Goal: Information Seeking & Learning: Learn about a topic

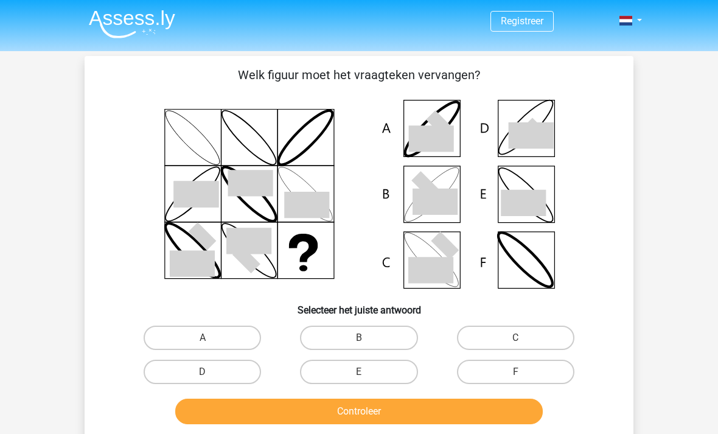
click at [383, 332] on label "B" at bounding box center [358, 338] width 117 height 24
click at [367, 338] on input "B" at bounding box center [363, 342] width 8 height 8
radio input "true"
click at [375, 340] on label "B" at bounding box center [358, 338] width 117 height 24
click at [367, 340] on input "B" at bounding box center [363, 342] width 8 height 8
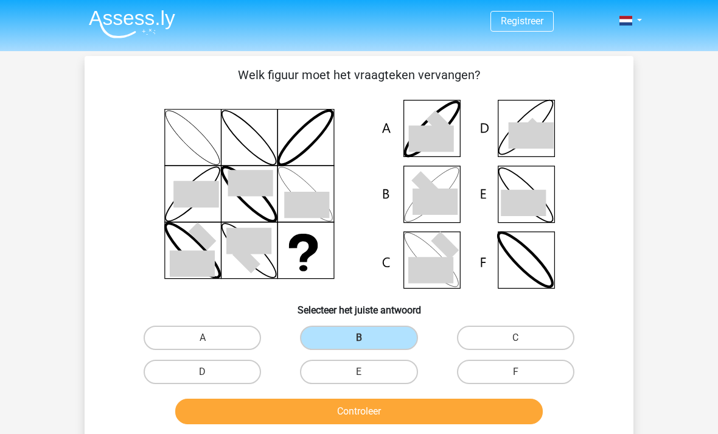
click at [385, 413] on button "Controleer" at bounding box center [359, 412] width 368 height 26
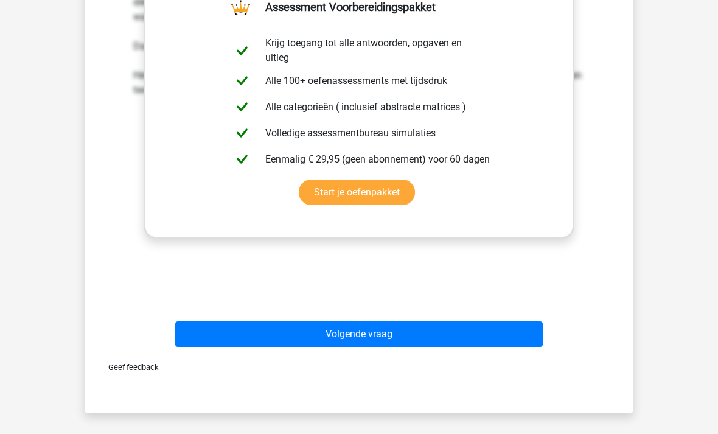
scroll to position [494, 0]
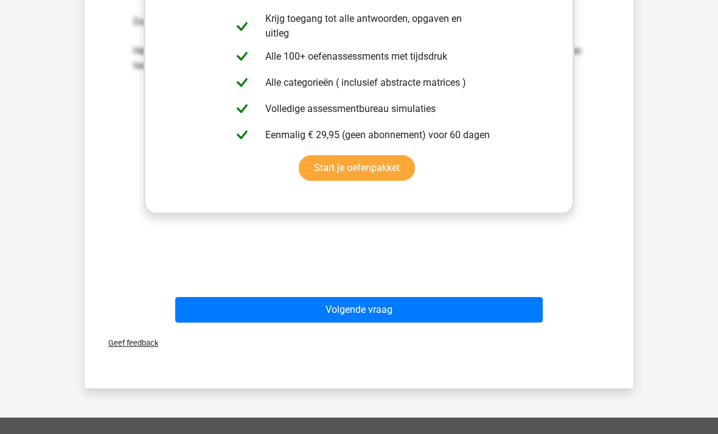
click at [489, 312] on button "Volgende vraag" at bounding box center [359, 310] width 368 height 26
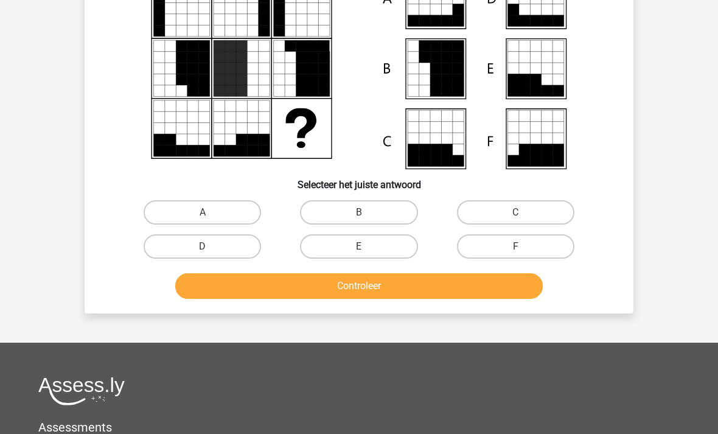
scroll to position [56, 0]
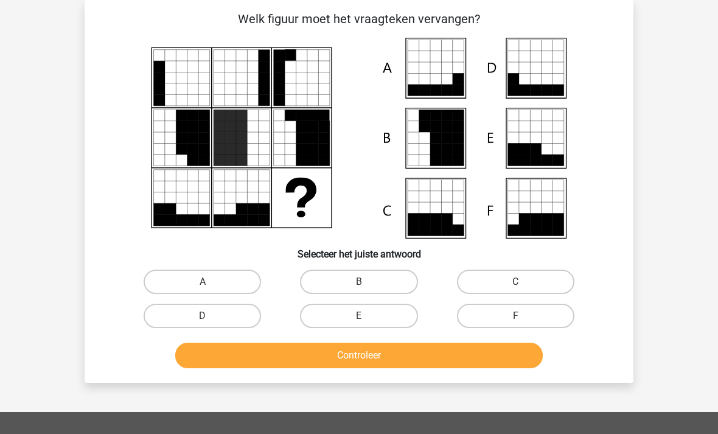
click at [541, 282] on label "C" at bounding box center [515, 282] width 117 height 24
click at [524, 282] on input "C" at bounding box center [520, 286] width 8 height 8
radio input "true"
click at [209, 368] on button "Controleer" at bounding box center [359, 356] width 368 height 26
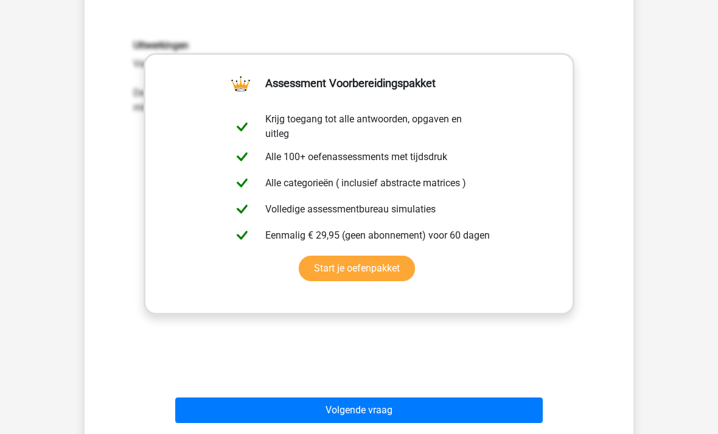
scroll to position [443, 0]
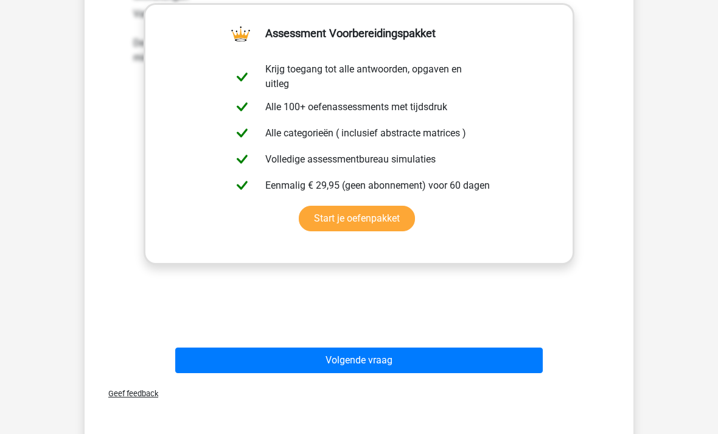
click at [231, 358] on button "Volgende vraag" at bounding box center [359, 361] width 368 height 26
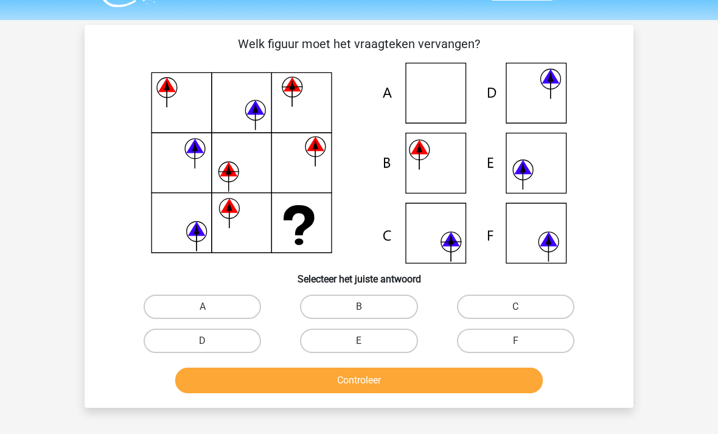
scroll to position [34, 0]
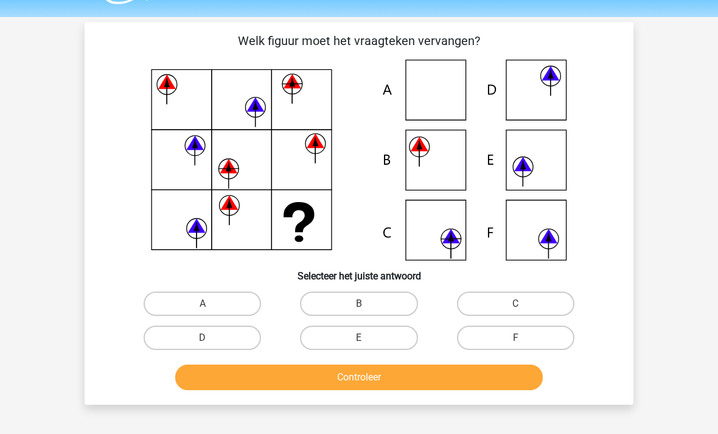
click at [557, 298] on label "C" at bounding box center [515, 304] width 117 height 24
click at [524, 304] on input "C" at bounding box center [520, 308] width 8 height 8
radio input "true"
click at [215, 381] on button "Controleer" at bounding box center [359, 378] width 368 height 26
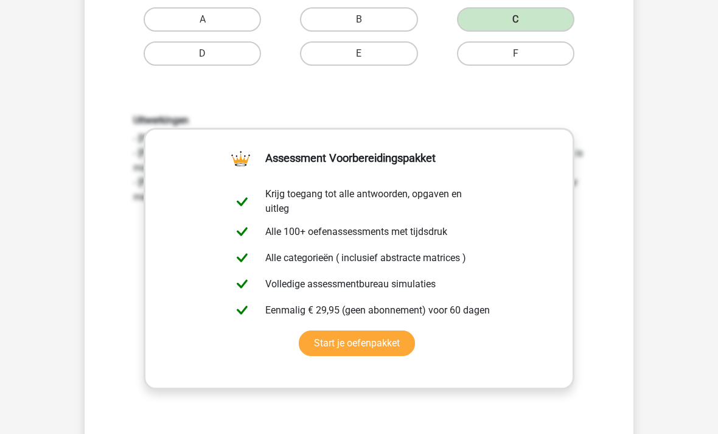
scroll to position [355, 0]
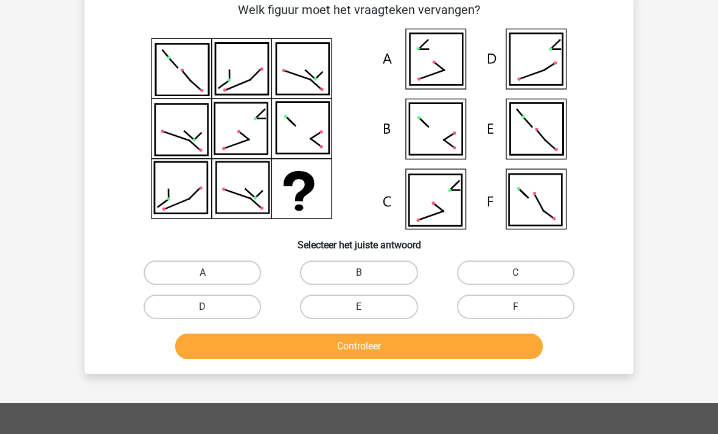
scroll to position [56, 0]
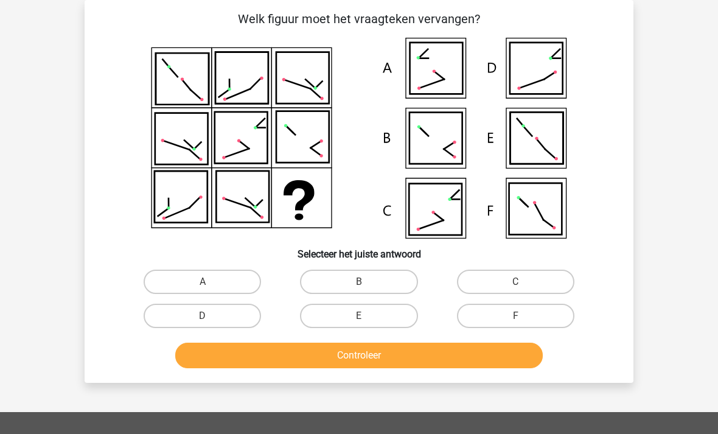
click at [525, 270] on label "C" at bounding box center [515, 282] width 117 height 24
click at [524, 282] on input "C" at bounding box center [520, 286] width 8 height 8
radio input "true"
click at [502, 360] on button "Controleer" at bounding box center [359, 356] width 368 height 26
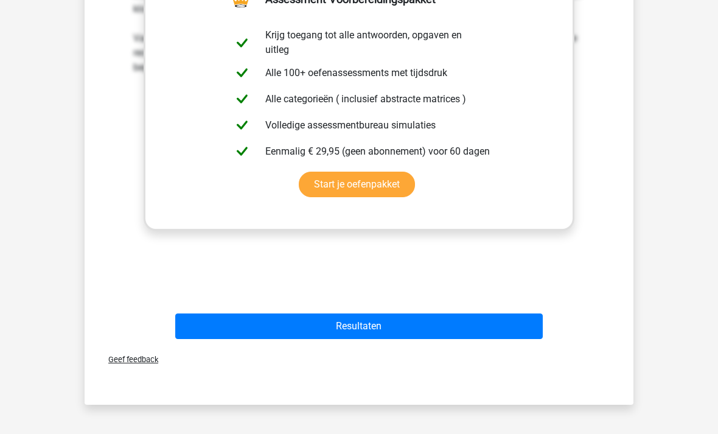
scroll to position [478, 0]
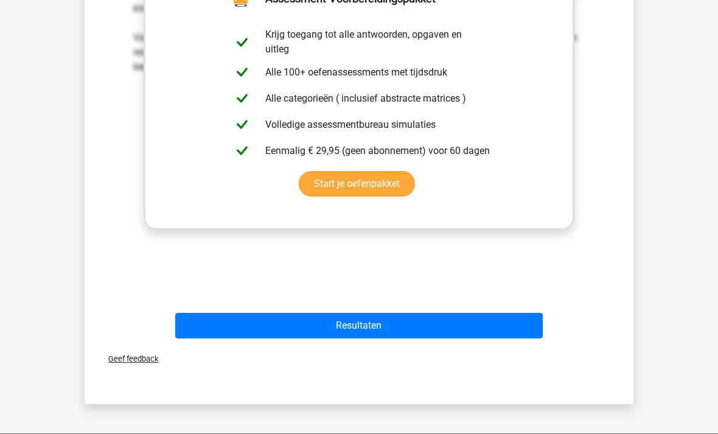
click at [494, 330] on button "Resultaten" at bounding box center [359, 326] width 368 height 26
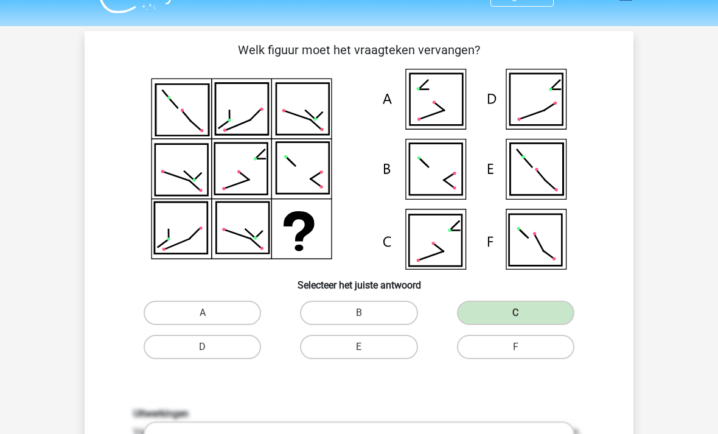
scroll to position [0, 0]
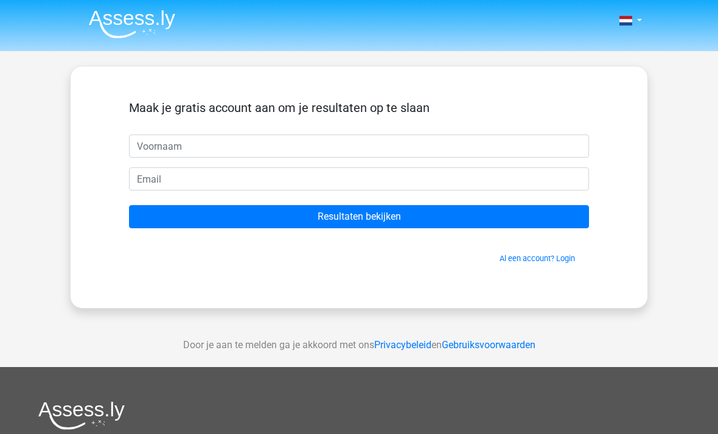
click at [156, 215] on input "Resultaten bekijken" at bounding box center [359, 216] width 460 height 23
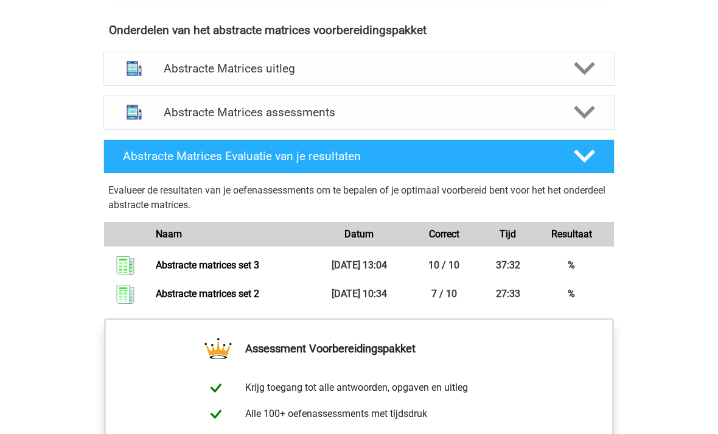
scroll to position [734, 0]
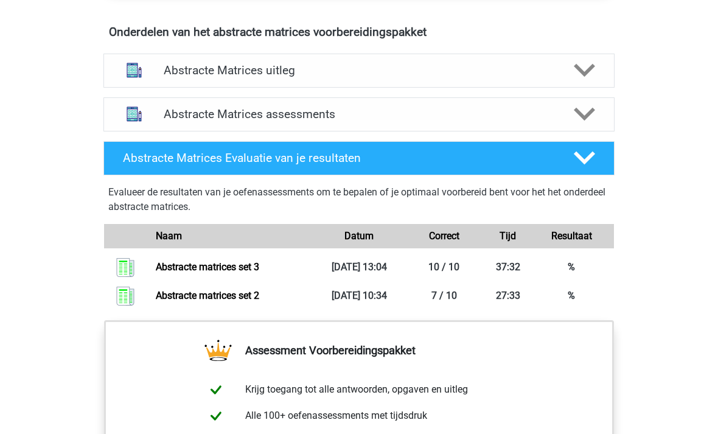
click at [144, 119] on img at bounding box center [134, 114] width 31 height 31
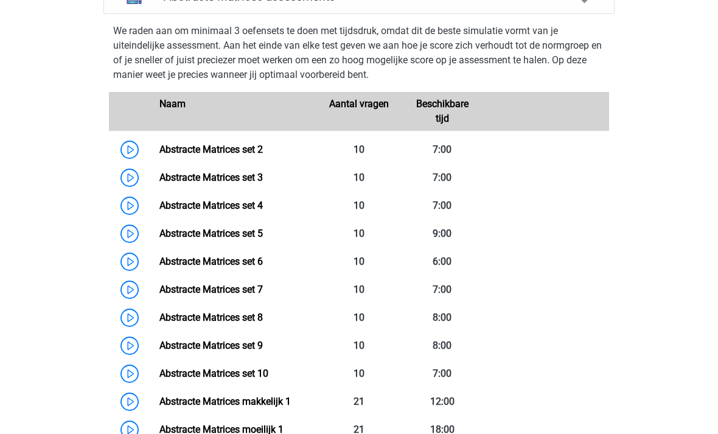
scroll to position [852, 0]
click at [167, 203] on link "Abstracte Matrices set 4" at bounding box center [210, 206] width 103 height 12
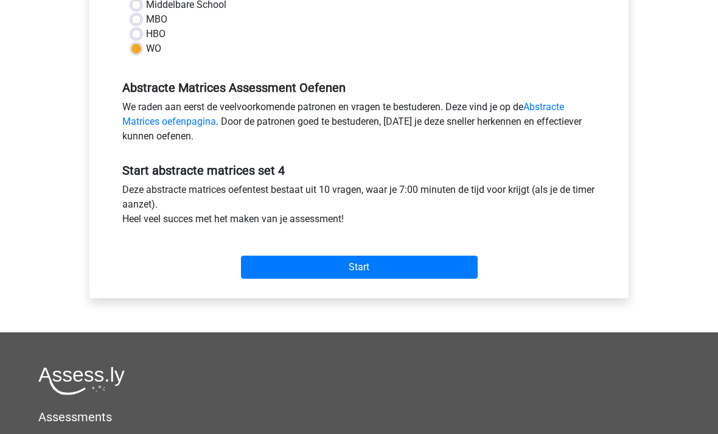
scroll to position [309, 0]
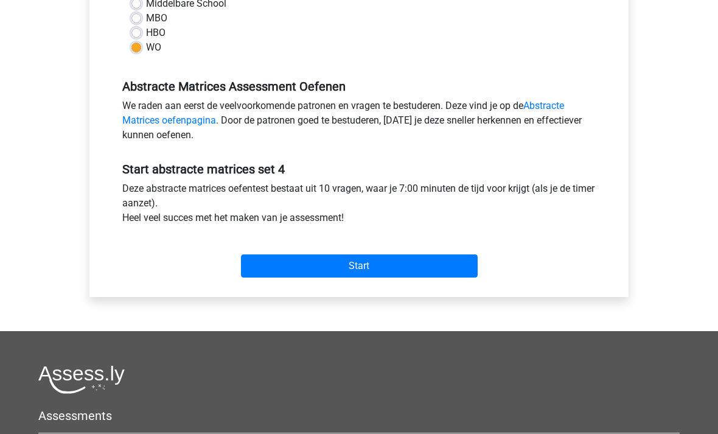
click at [430, 262] on input "Start" at bounding box center [359, 266] width 237 height 23
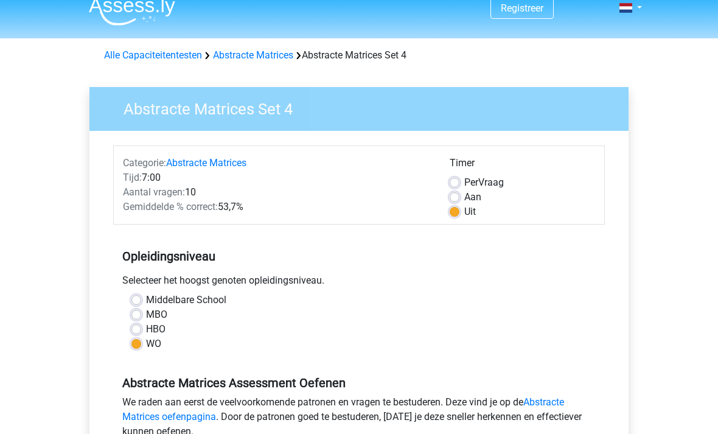
scroll to position [0, 0]
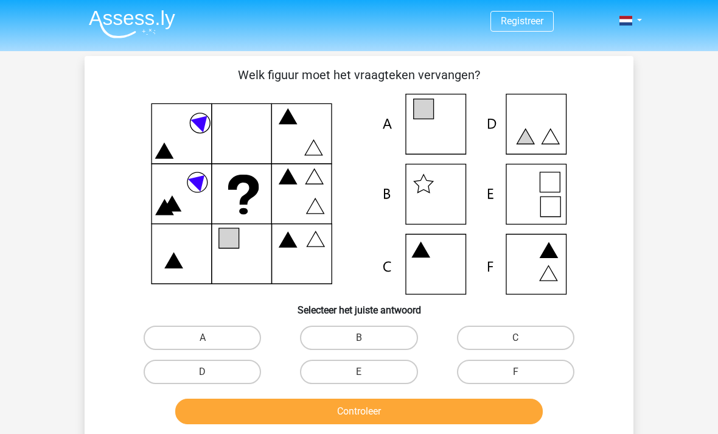
click at [215, 337] on label "A" at bounding box center [202, 338] width 117 height 24
click at [211, 338] on input "A" at bounding box center [207, 342] width 8 height 8
radio input "true"
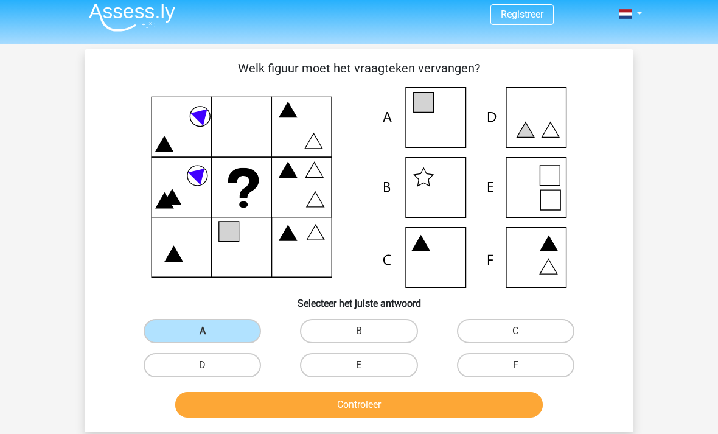
scroll to position [17, 0]
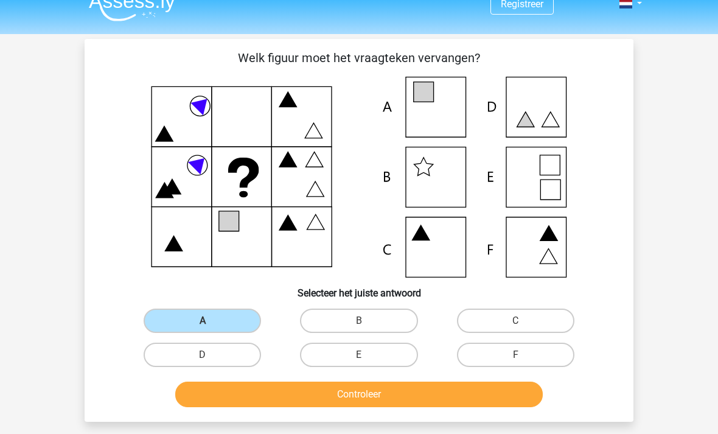
click at [489, 396] on button "Controleer" at bounding box center [359, 395] width 368 height 26
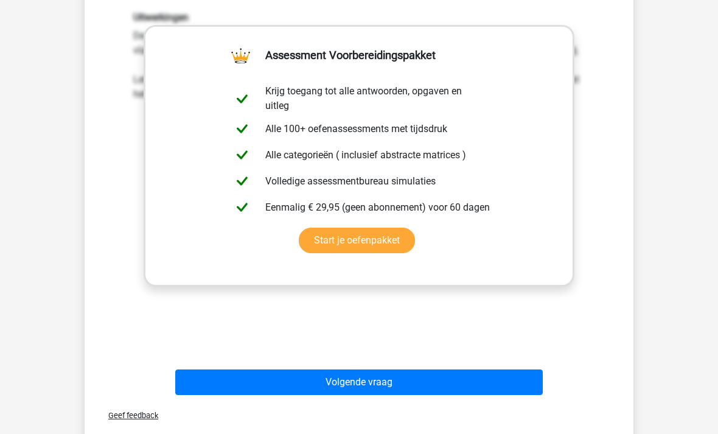
click at [492, 393] on button "Volgende vraag" at bounding box center [359, 383] width 368 height 26
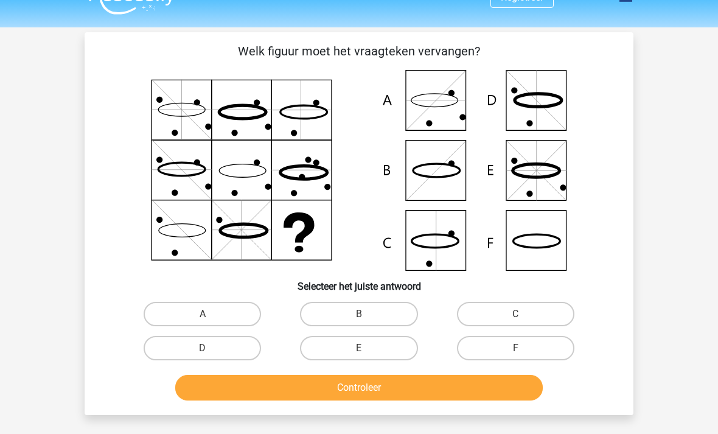
scroll to position [25, 0]
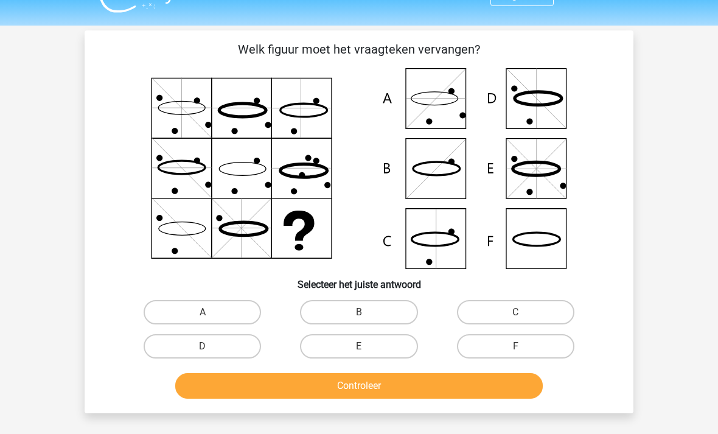
click at [550, 343] on label "F" at bounding box center [515, 347] width 117 height 24
click at [524, 347] on input "F" at bounding box center [520, 351] width 8 height 8
radio input "true"
click at [394, 387] on button "Controleer" at bounding box center [359, 386] width 368 height 26
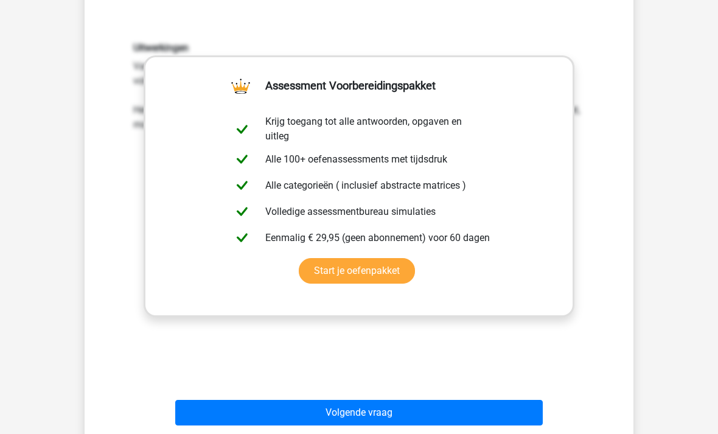
click at [248, 408] on button "Volgende vraag" at bounding box center [359, 413] width 368 height 26
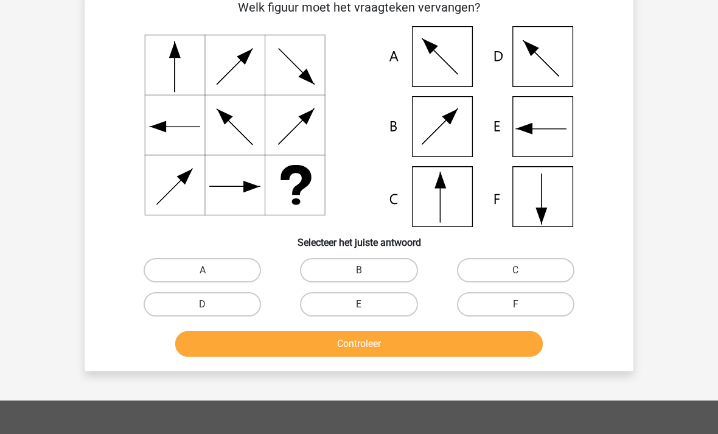
scroll to position [56, 0]
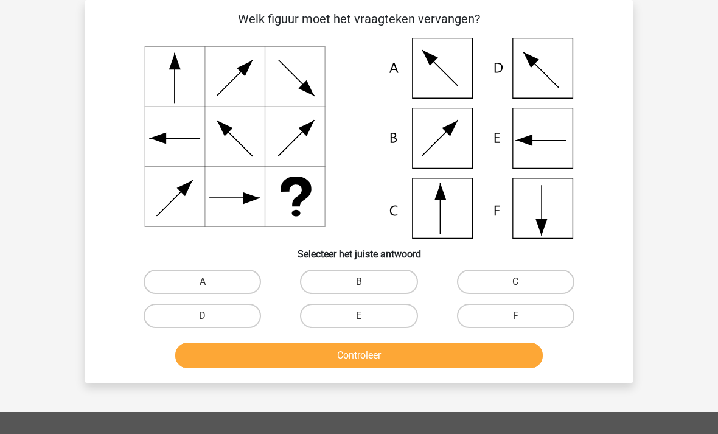
click at [558, 320] on label "F" at bounding box center [515, 316] width 117 height 24
click at [524, 320] on input "F" at bounding box center [520, 320] width 8 height 8
radio input "true"
click at [440, 355] on button "Controleer" at bounding box center [359, 356] width 368 height 26
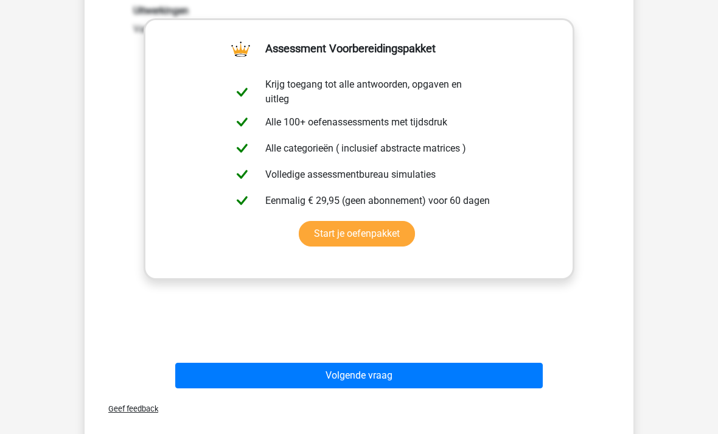
click at [381, 381] on button "Volgende vraag" at bounding box center [359, 376] width 368 height 26
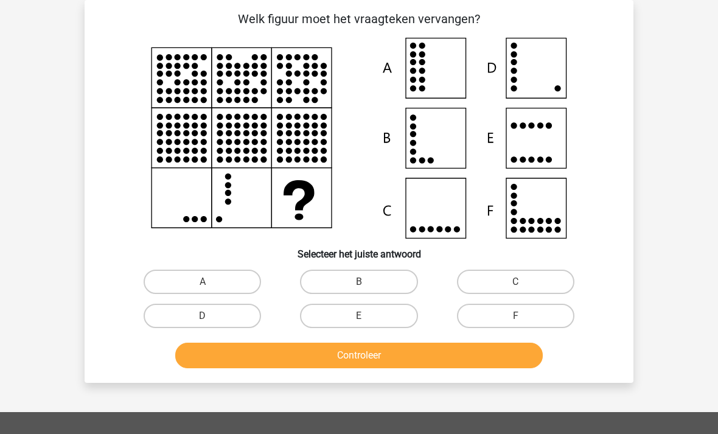
click at [184, 324] on label "D" at bounding box center [202, 316] width 117 height 24
click at [203, 324] on input "D" at bounding box center [207, 320] width 8 height 8
radio input "true"
click at [309, 359] on button "Controleer" at bounding box center [359, 356] width 368 height 26
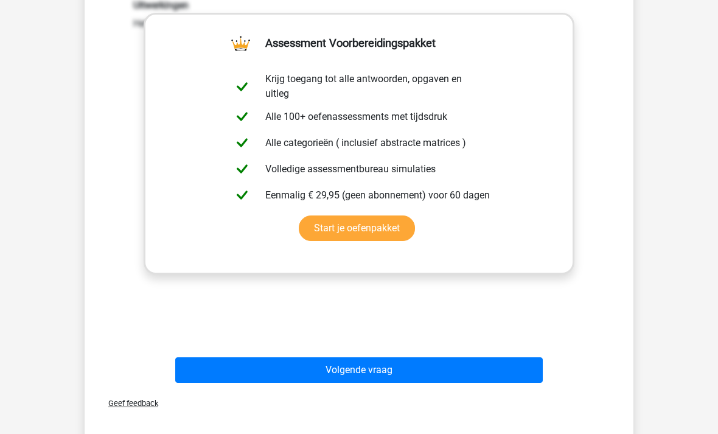
scroll to position [457, 0]
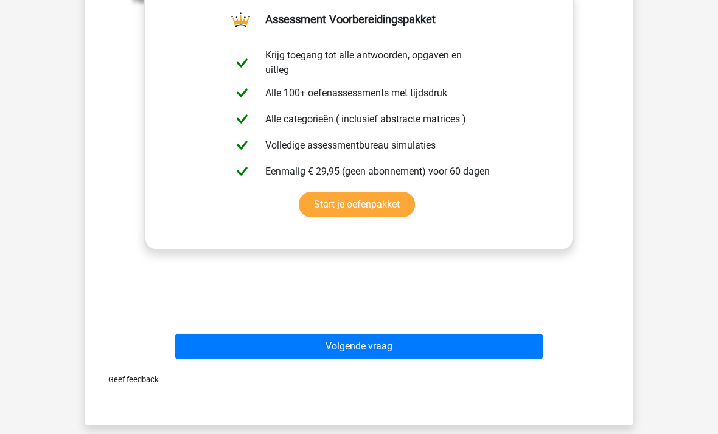
click at [229, 352] on button "Volgende vraag" at bounding box center [359, 347] width 368 height 26
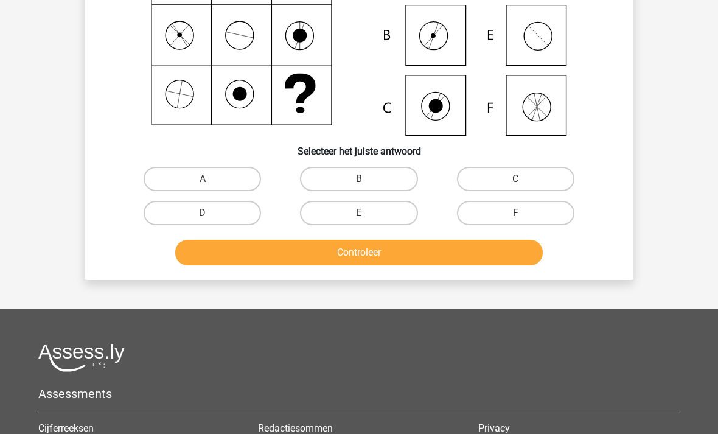
scroll to position [56, 0]
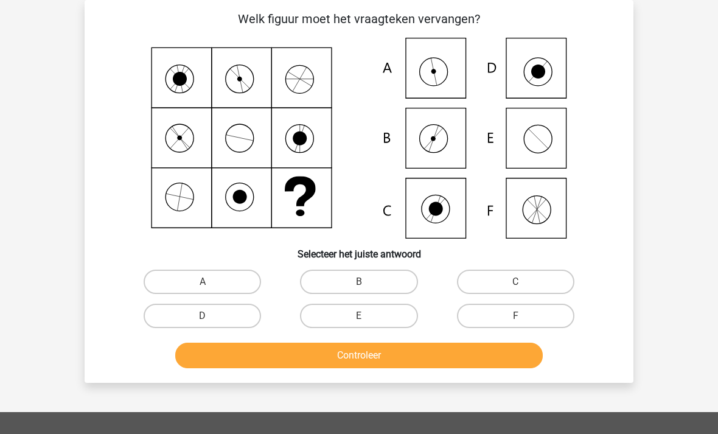
click at [173, 271] on label "A" at bounding box center [202, 282] width 117 height 24
click at [203, 282] on input "A" at bounding box center [207, 286] width 8 height 8
radio input "true"
click at [259, 353] on button "Controleer" at bounding box center [359, 356] width 368 height 26
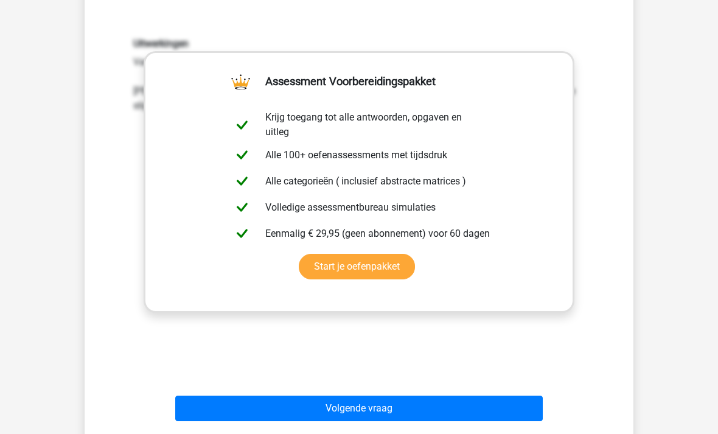
scroll to position [413, 0]
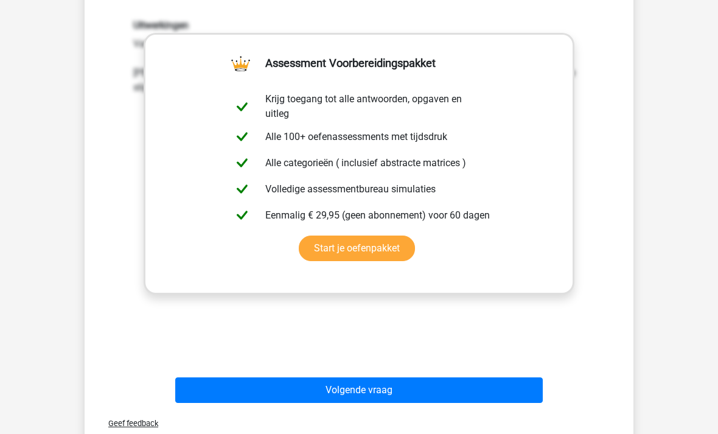
click at [242, 393] on button "Volgende vraag" at bounding box center [359, 390] width 368 height 26
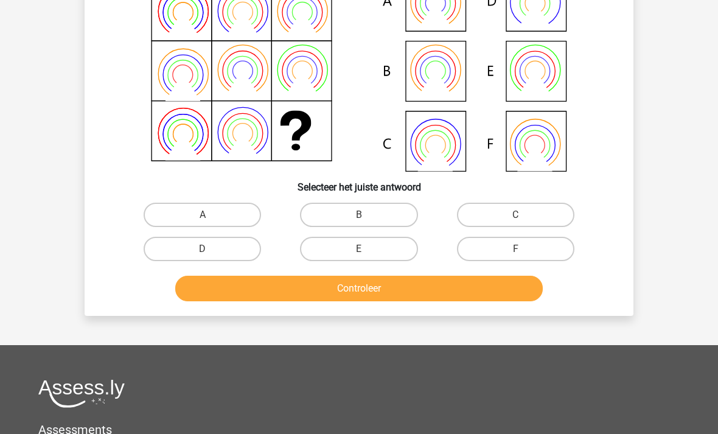
scroll to position [56, 0]
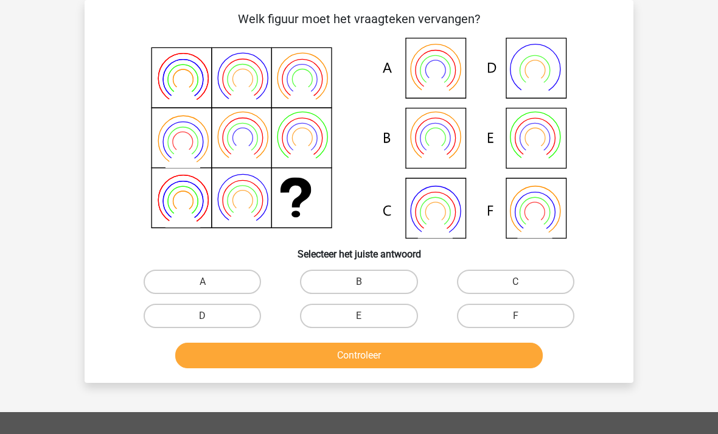
click at [348, 273] on label "B" at bounding box center [358, 282] width 117 height 24
click at [359, 282] on input "B" at bounding box center [363, 286] width 8 height 8
radio input "true"
click at [317, 354] on button "Controleer" at bounding box center [359, 356] width 368 height 26
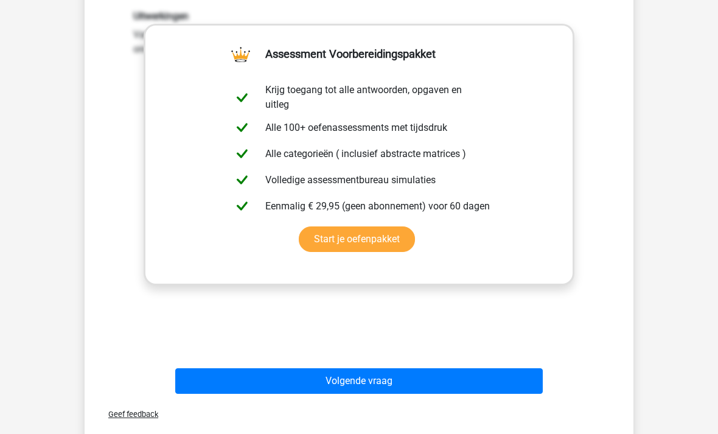
scroll to position [428, 0]
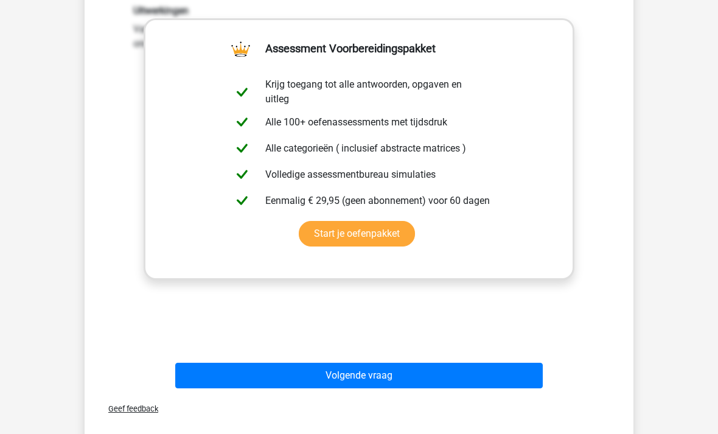
click at [233, 373] on button "Volgende vraag" at bounding box center [359, 376] width 368 height 26
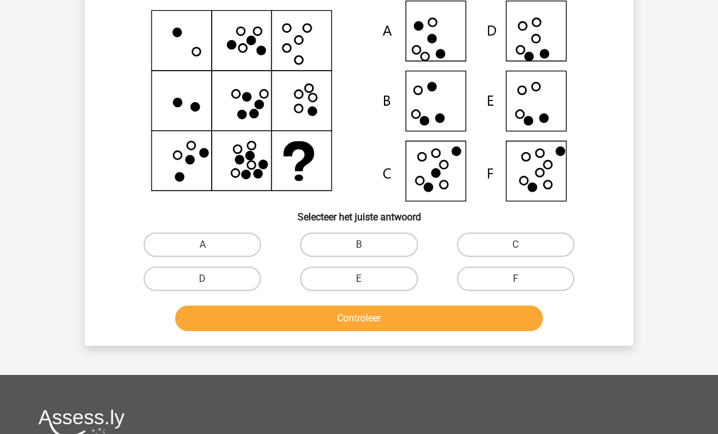
scroll to position [56, 0]
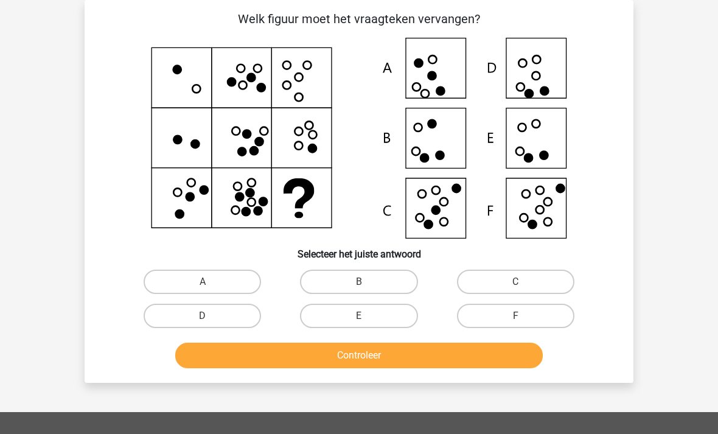
click at [559, 319] on label "F" at bounding box center [515, 316] width 117 height 24
click at [524, 319] on input "F" at bounding box center [520, 320] width 8 height 8
radio input "true"
click at [205, 357] on button "Controleer" at bounding box center [359, 356] width 368 height 26
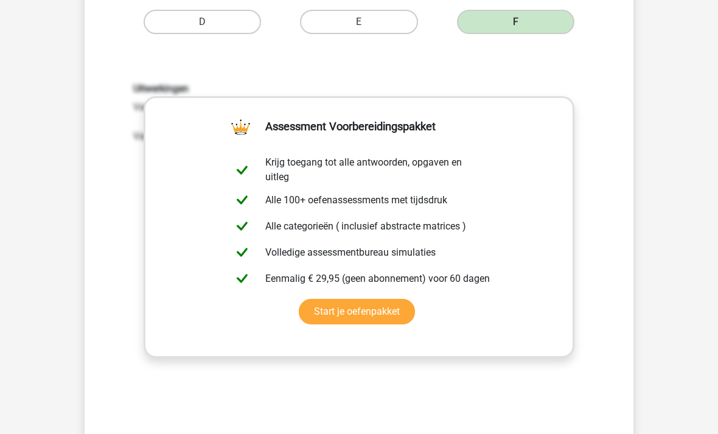
scroll to position [363, 0]
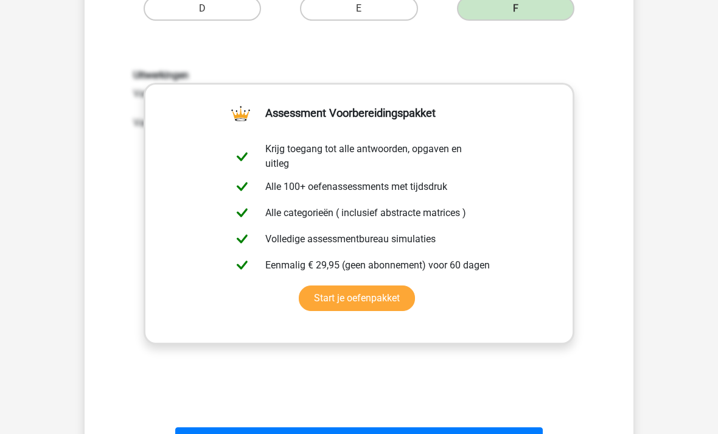
click at [226, 433] on button "Volgende vraag" at bounding box center [359, 441] width 368 height 26
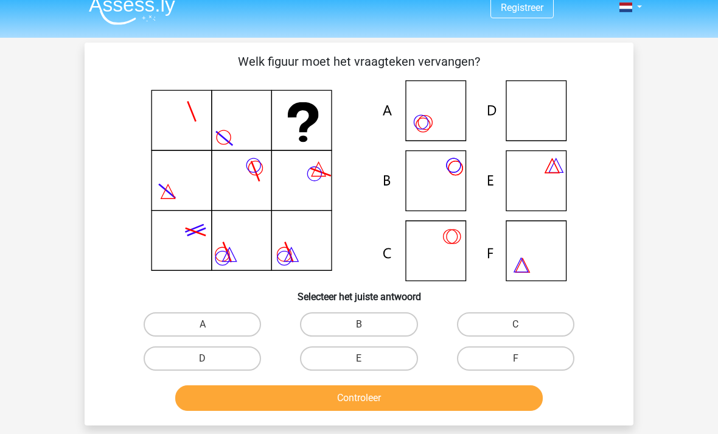
scroll to position [19, 0]
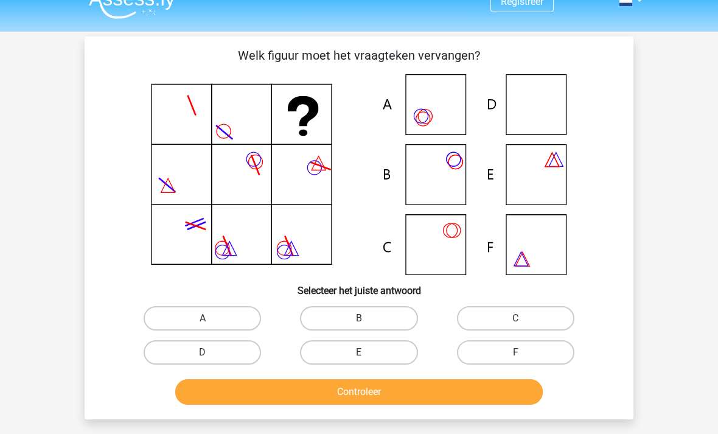
click at [569, 351] on label "F" at bounding box center [515, 352] width 117 height 24
click at [524, 352] on input "F" at bounding box center [520, 356] width 8 height 8
radio input "true"
click at [229, 397] on button "Controleer" at bounding box center [359, 392] width 368 height 26
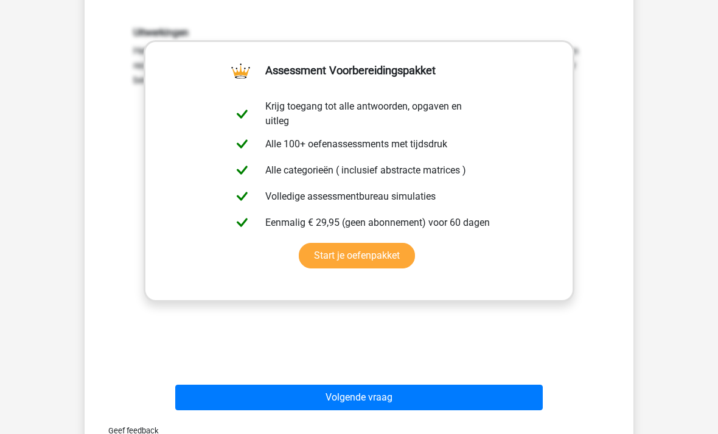
click at [221, 400] on button "Volgende vraag" at bounding box center [359, 398] width 368 height 26
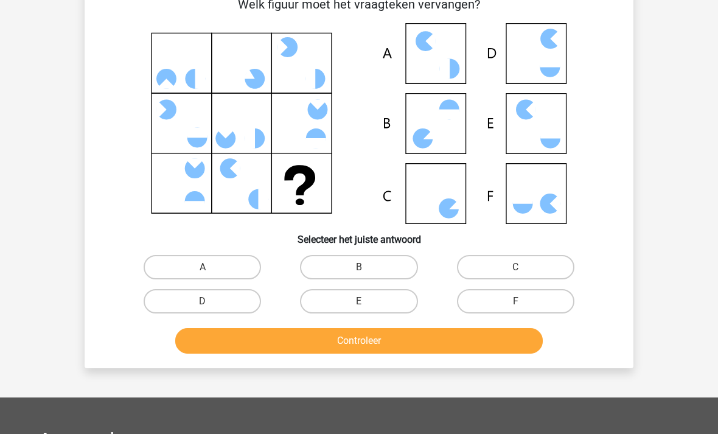
scroll to position [56, 0]
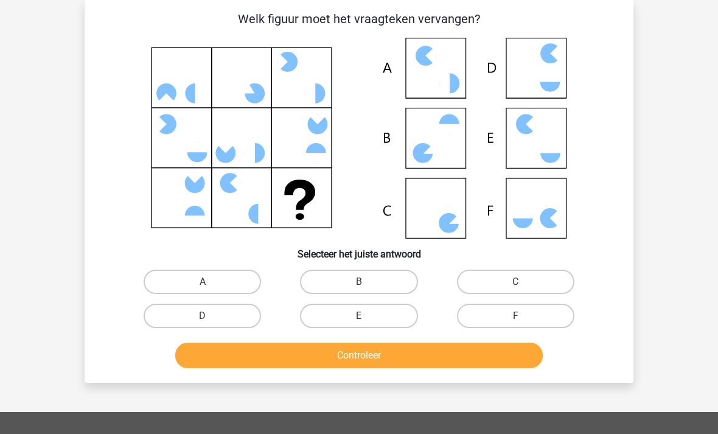
click at [564, 283] on label "C" at bounding box center [515, 282] width 117 height 24
click at [524, 283] on input "C" at bounding box center [520, 286] width 8 height 8
radio input "true"
click at [489, 355] on button "Controleer" at bounding box center [359, 356] width 368 height 26
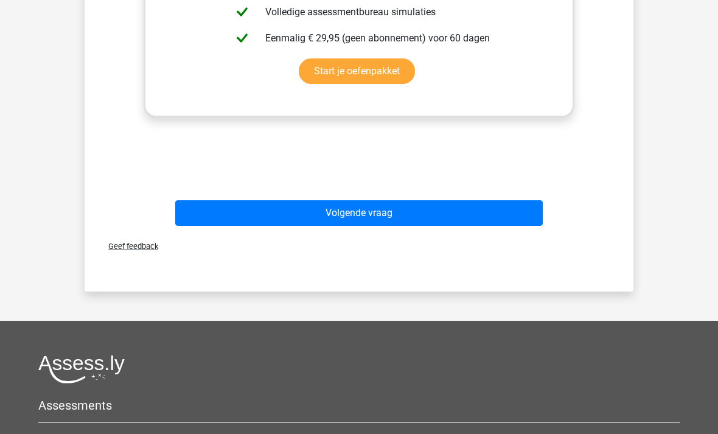
click at [485, 216] on button "Volgende vraag" at bounding box center [359, 213] width 368 height 26
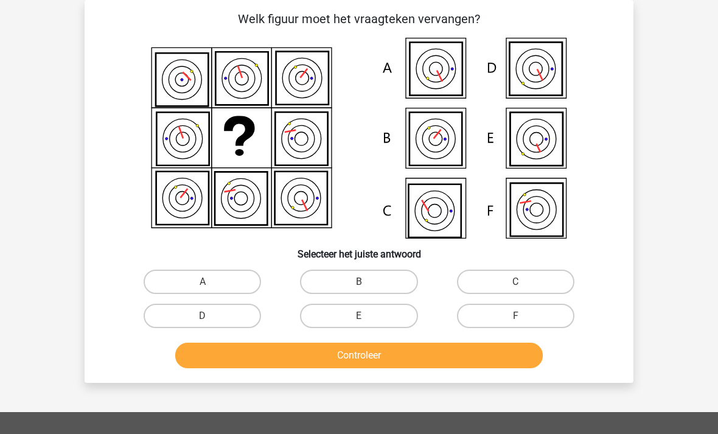
click at [360, 276] on label "B" at bounding box center [358, 282] width 117 height 24
click at [360, 282] on input "B" at bounding box center [363, 286] width 8 height 8
radio input "true"
click at [348, 362] on button "Controleer" at bounding box center [359, 356] width 368 height 26
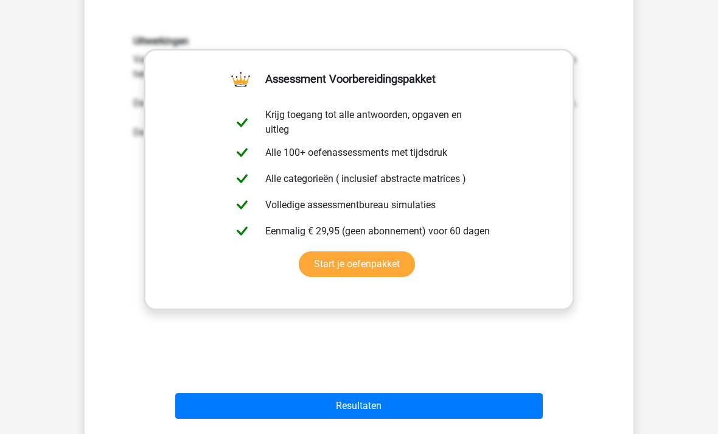
scroll to position [397, 0]
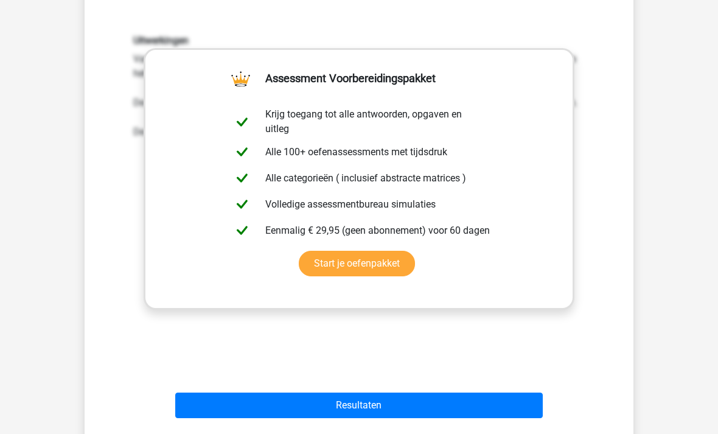
click at [343, 393] on button "Resultaten" at bounding box center [359, 406] width 368 height 26
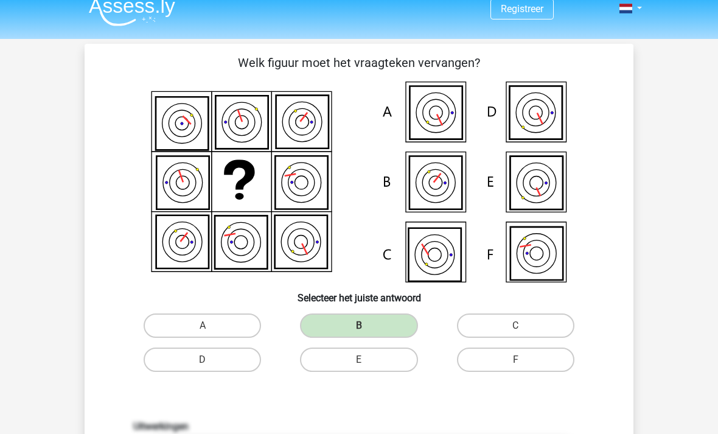
scroll to position [0, 0]
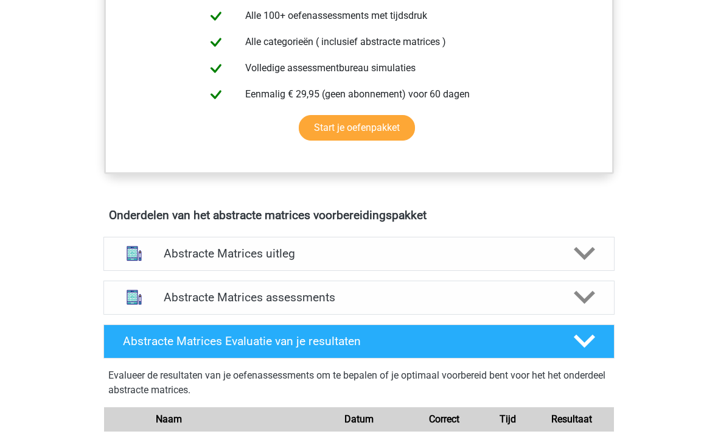
scroll to position [555, 0]
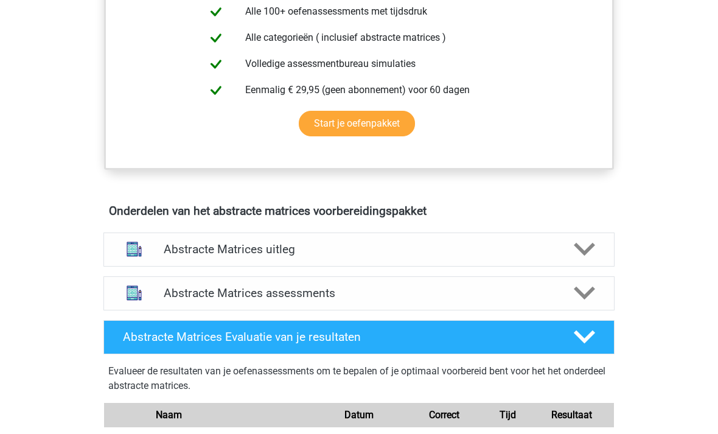
click at [133, 294] on img at bounding box center [134, 293] width 31 height 31
